Goal: Task Accomplishment & Management: Use online tool/utility

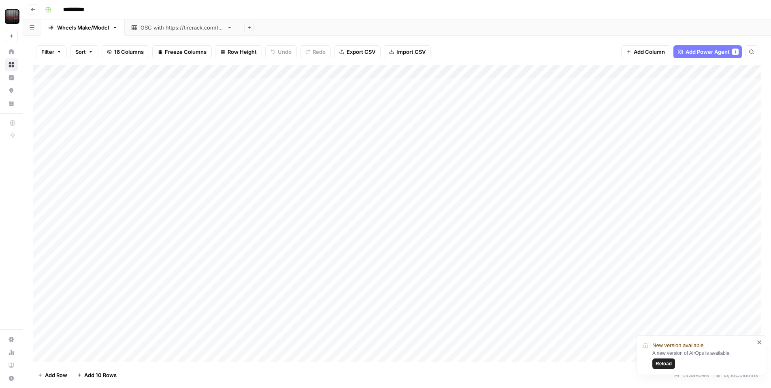
click at [661, 362] on span "Reload" at bounding box center [663, 363] width 16 height 7
click at [708, 180] on div "Add Column" at bounding box center [397, 213] width 728 height 297
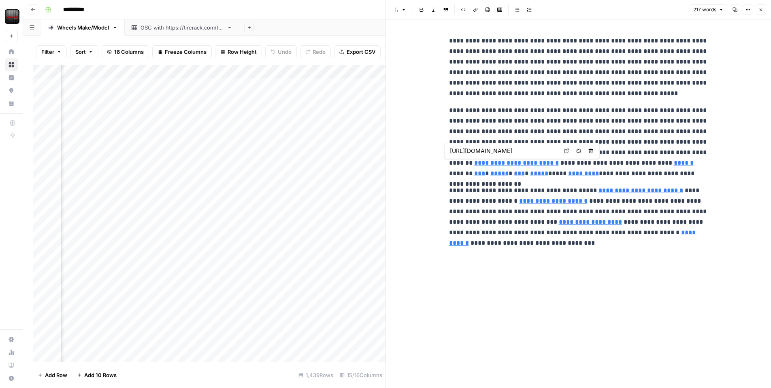
type input "https://www.tirerack.com/wheels/brands/o-z"
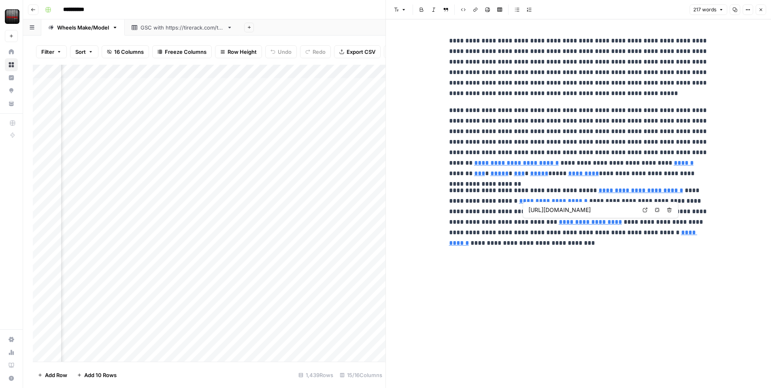
type input "https://www.tirerack.com/specialoffers/specialoffers.jsp?tab=Wheels"
type input "https://www.tirerack.com/delivery-installation/home-shipping"
type input "https://www.tirerack.com/wheels/brands"
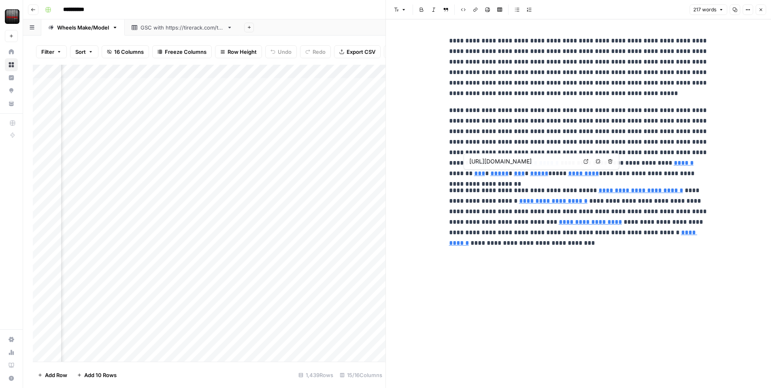
type input "https://www.tirerack.com/wheels/brands/enkei-performance"
click at [766, 12] on button "Close" at bounding box center [760, 9] width 11 height 11
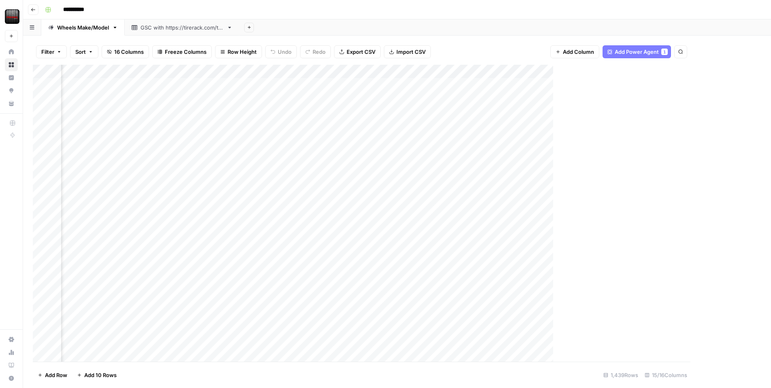
scroll to position [0, 630]
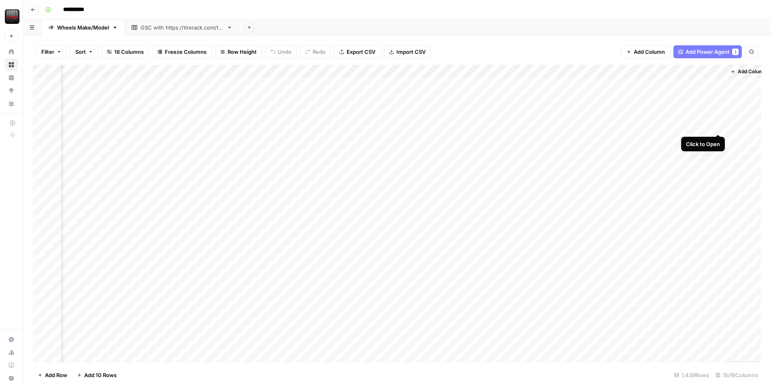
click at [721, 125] on div "Add Column" at bounding box center [397, 213] width 728 height 297
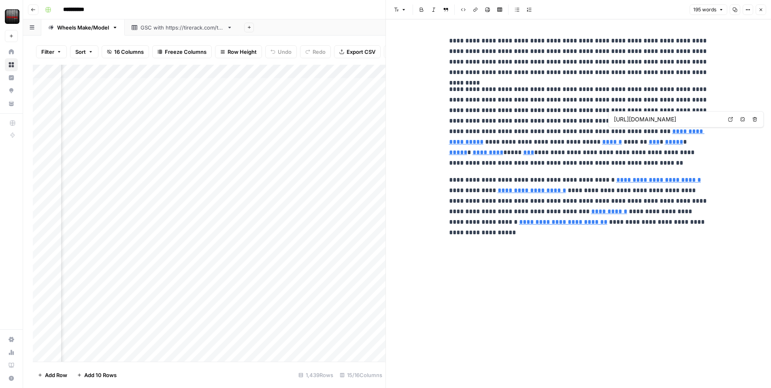
type input "https://www.tirerack.com/installers"
type input "https://www.tirerack.com/delivery-installation/home-shipping"
click at [761, 13] on button "Close" at bounding box center [760, 9] width 11 height 11
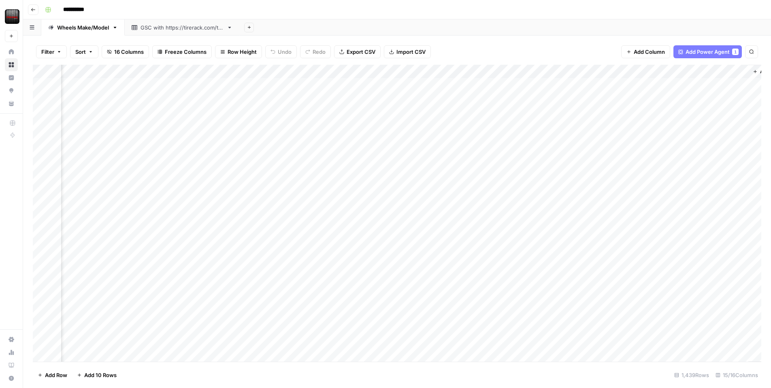
scroll to position [0, 615]
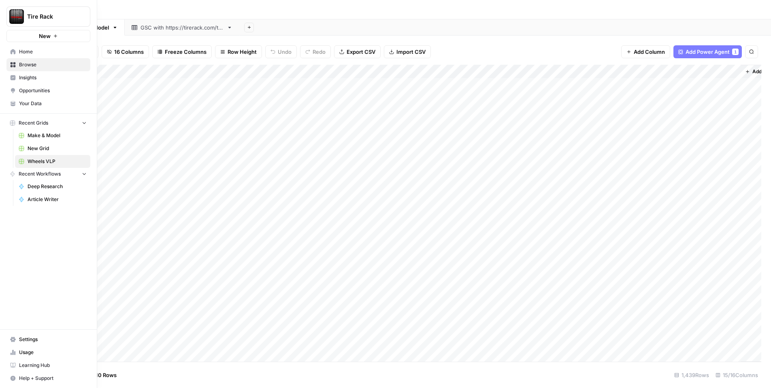
click at [36, 53] on span "Home" at bounding box center [53, 51] width 68 height 7
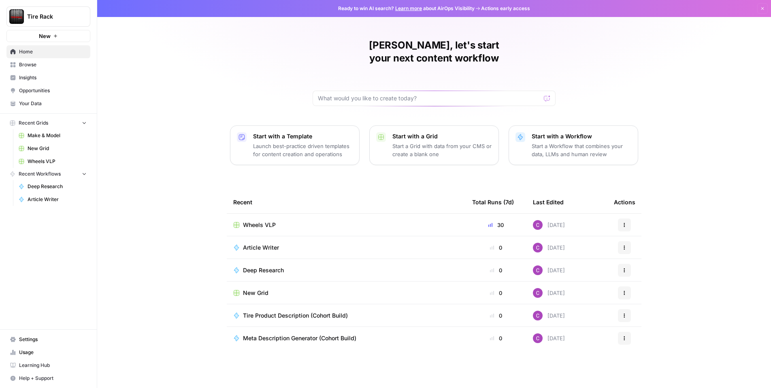
click at [52, 14] on span "Tire Rack" at bounding box center [51, 17] width 49 height 8
click at [762, 11] on button "Dismiss" at bounding box center [762, 8] width 11 height 11
